Goal: Find specific page/section: Find specific page/section

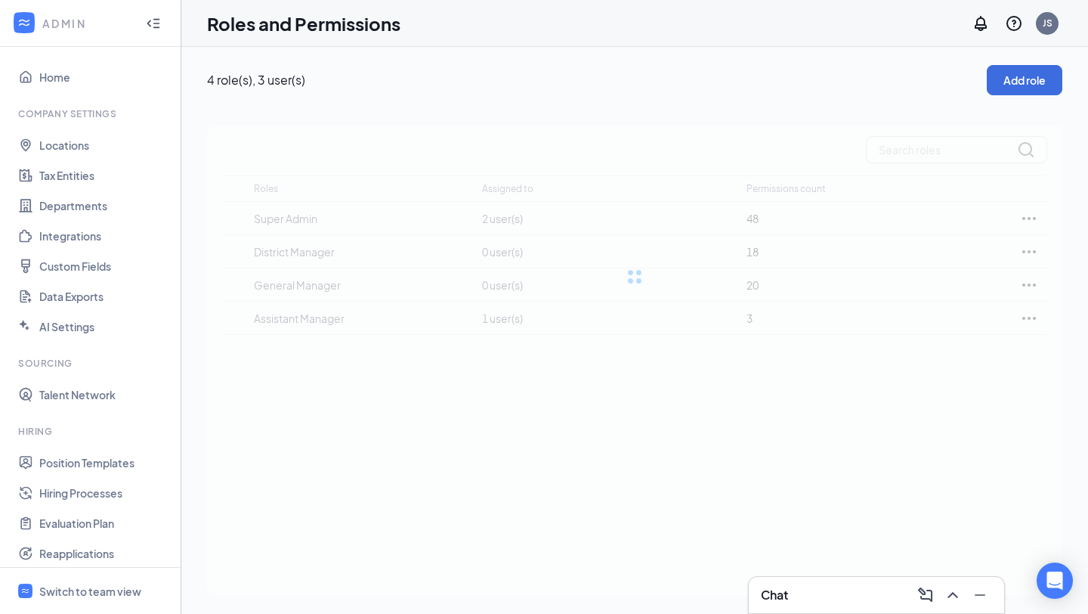
scroll to position [174, 0]
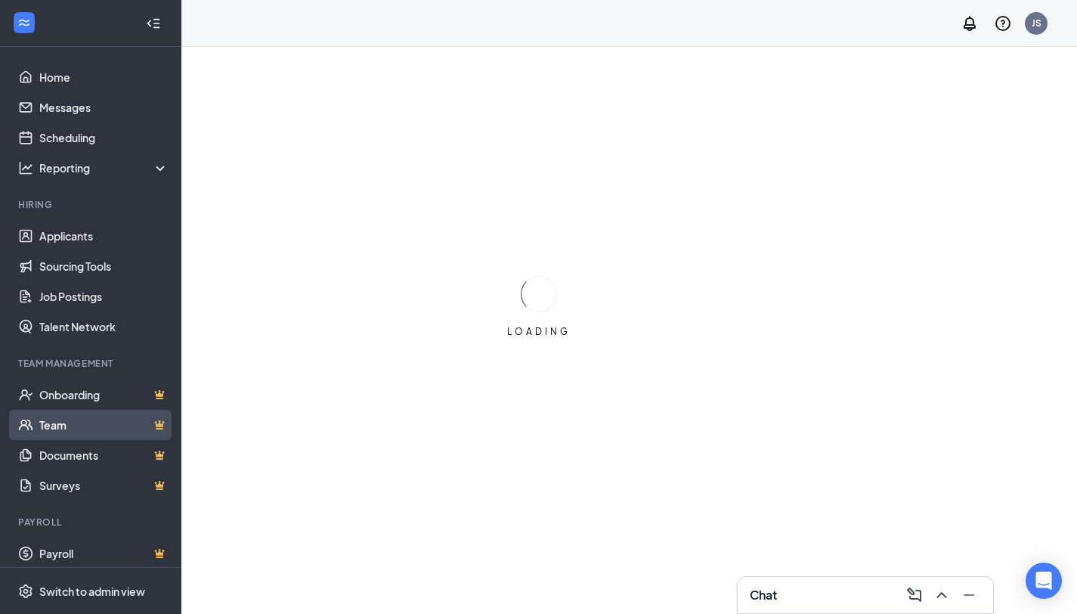
click at [86, 430] on link "Team" at bounding box center [103, 425] width 129 height 30
